Goal: Task Accomplishment & Management: Manage account settings

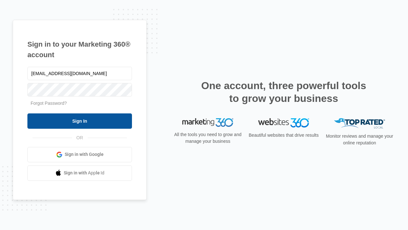
click at [80, 121] on input "Sign In" at bounding box center [79, 120] width 105 height 15
